Goal: Check status: Check status

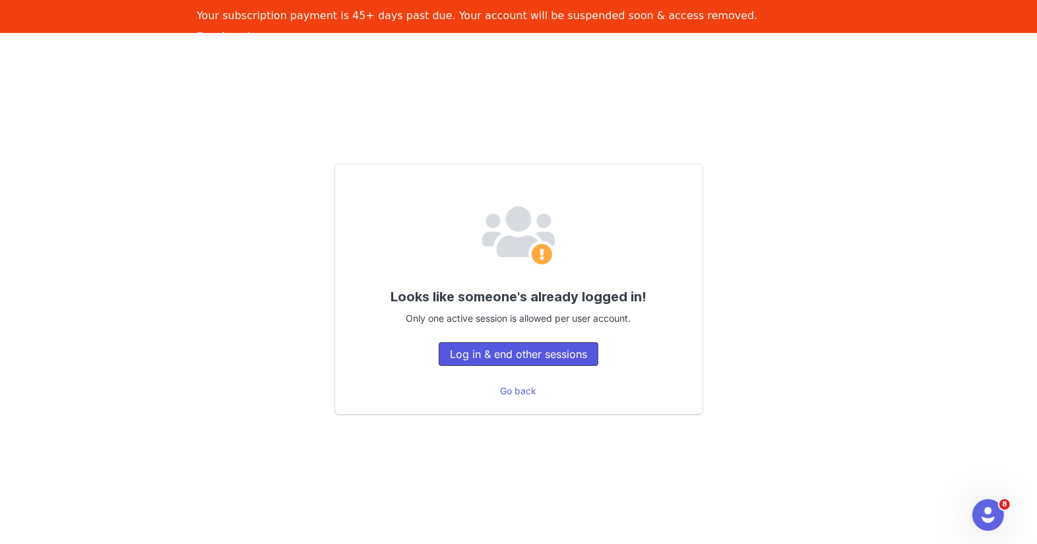
click at [538, 363] on button "Log in & end other sessions" at bounding box center [519, 354] width 160 height 24
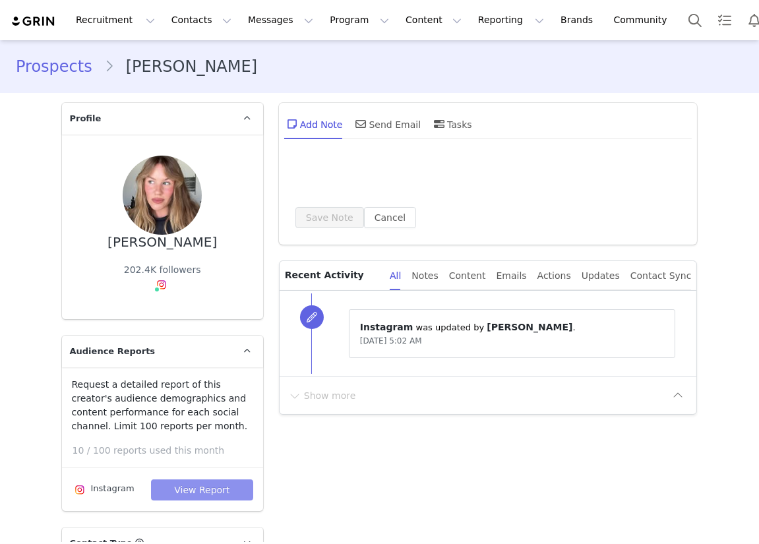
click at [193, 494] on button "View Report" at bounding box center [202, 489] width 102 height 21
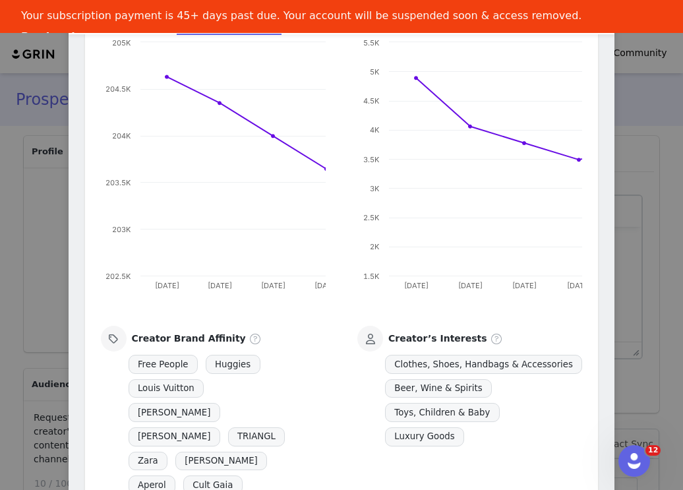
scroll to position [933, 0]
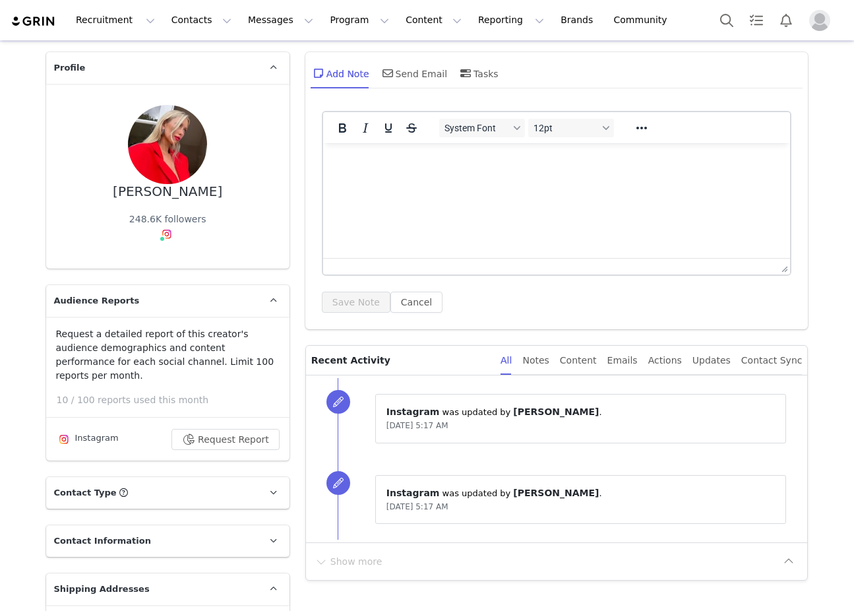
scroll to position [59, 0]
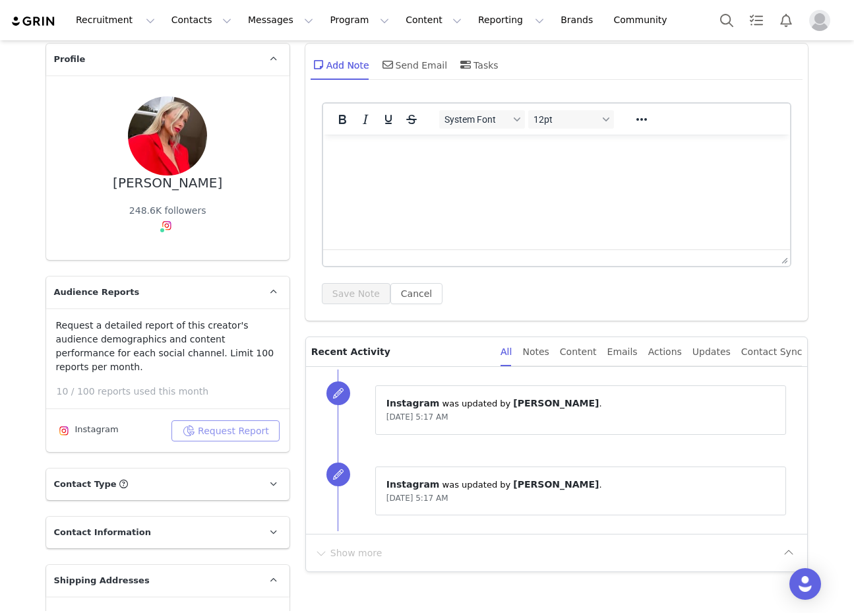
click at [204, 420] on button "Request Report" at bounding box center [225, 430] width 108 height 21
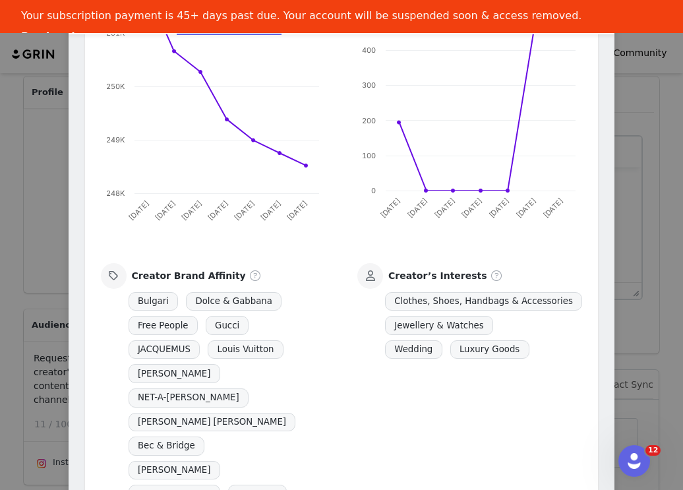
scroll to position [1024, 0]
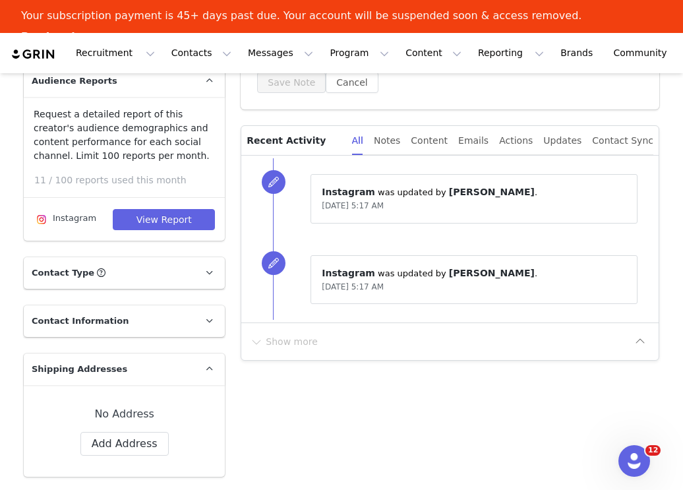
scroll to position [301, 0]
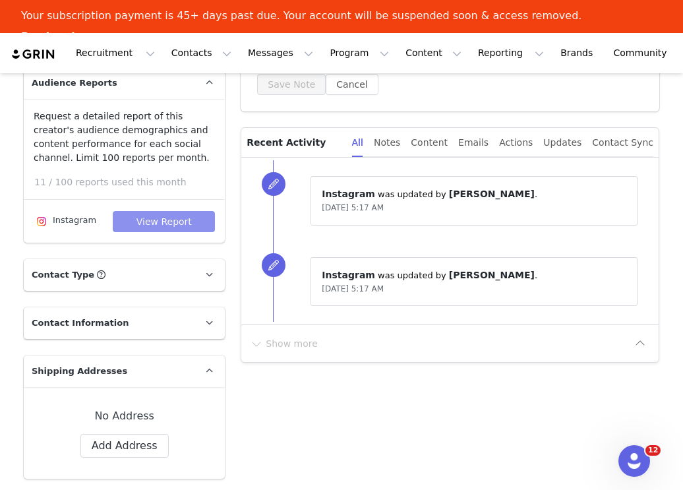
click at [146, 215] on button "View Report" at bounding box center [164, 221] width 102 height 21
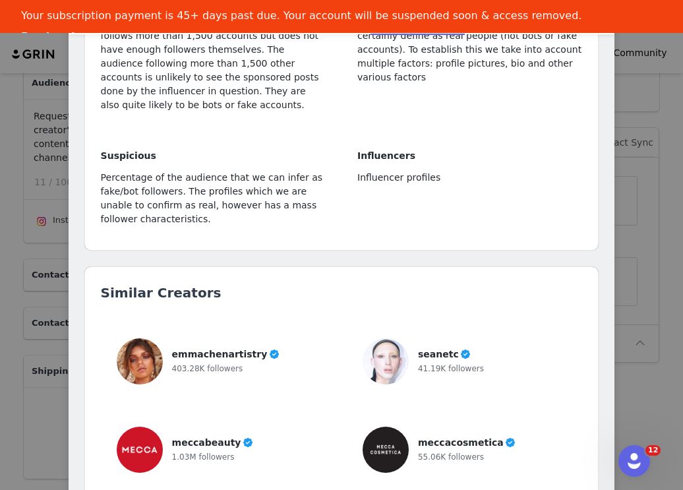
scroll to position [3482, 0]
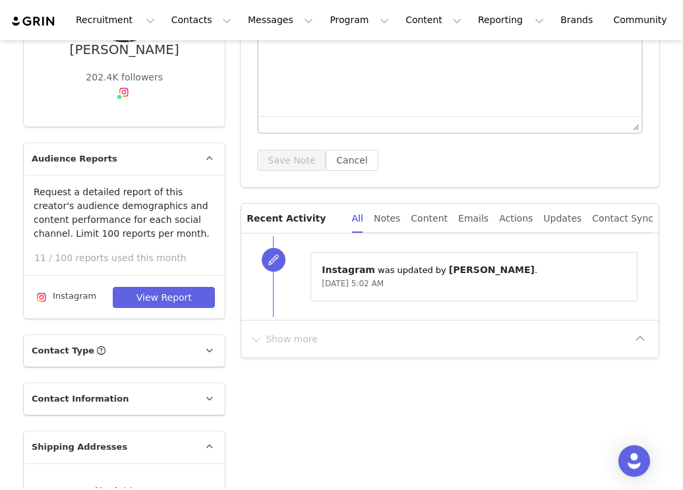
scroll to position [273, 0]
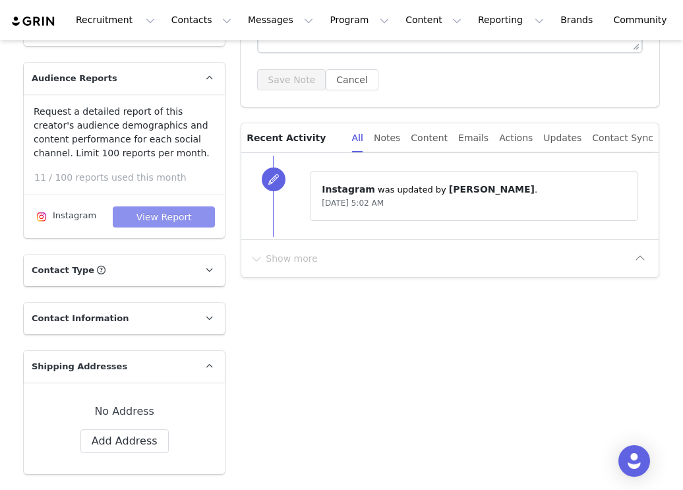
click at [134, 226] on button "View Report" at bounding box center [164, 216] width 102 height 21
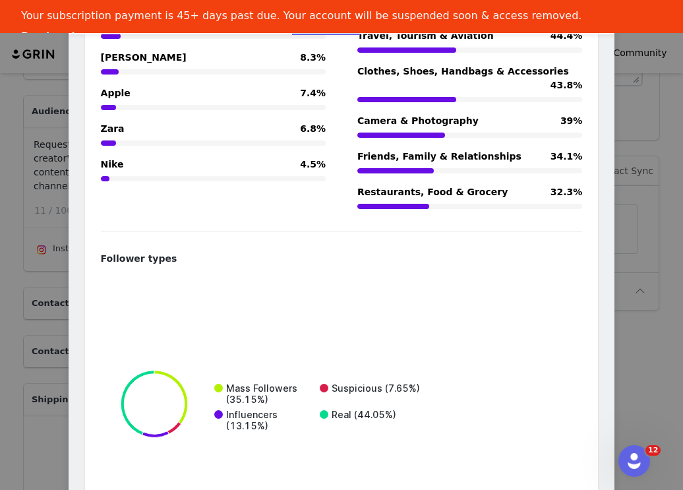
scroll to position [2634, 0]
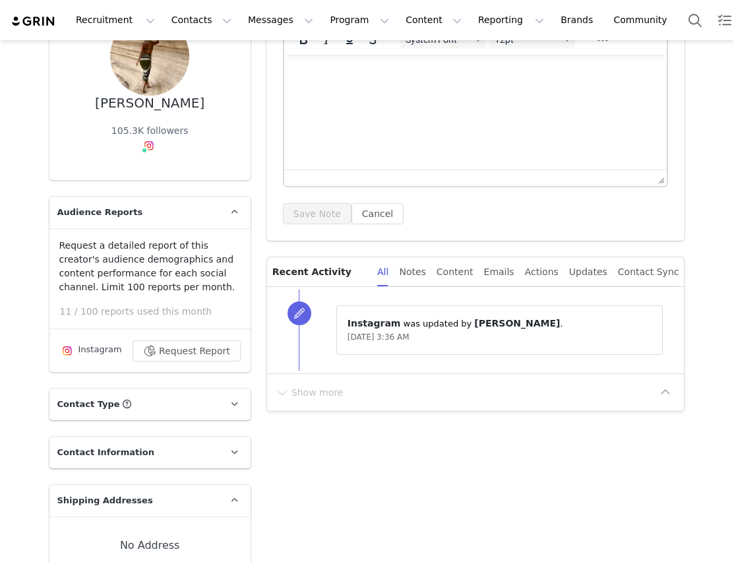
scroll to position [142, 0]
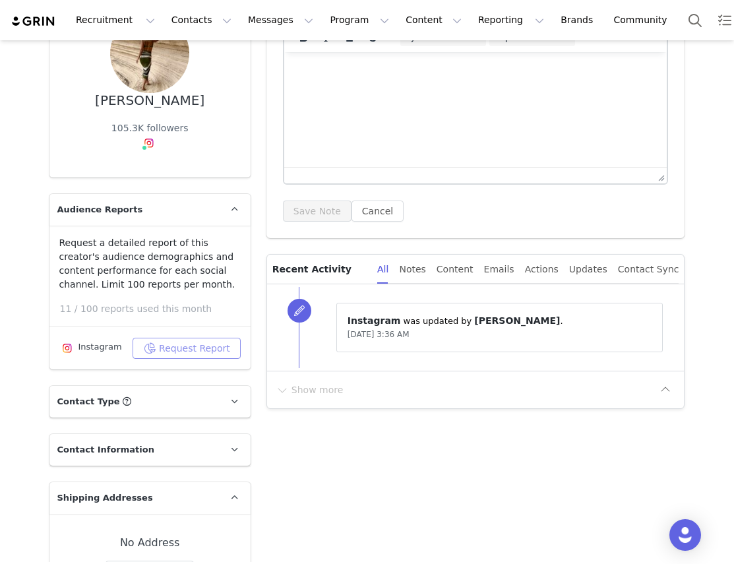
click at [206, 354] on button "Request Report" at bounding box center [187, 348] width 108 height 21
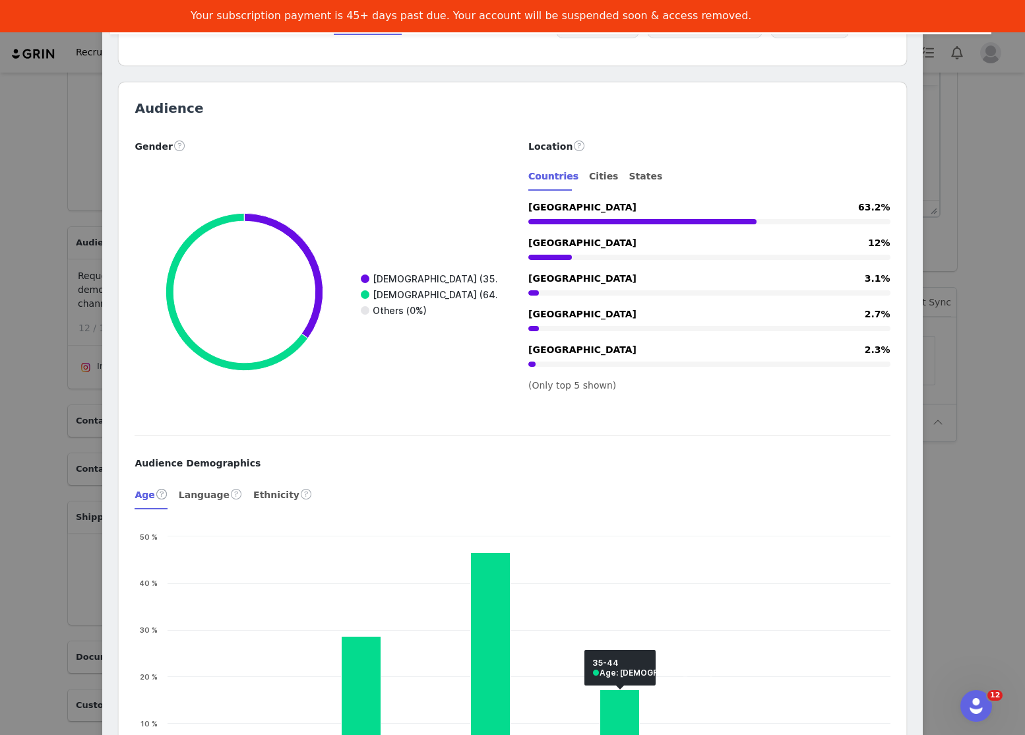
scroll to position [1541, 0]
